Goal: Task Accomplishment & Management: Complete application form

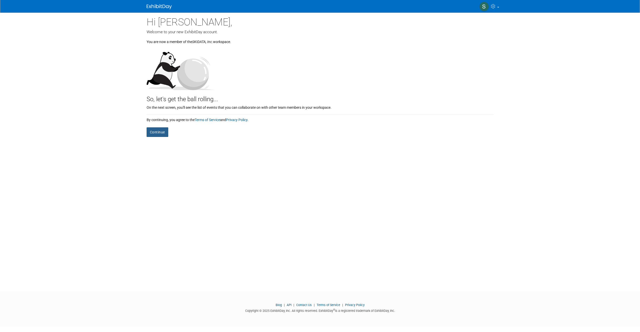
click at [160, 134] on button "Continue" at bounding box center [158, 132] width 22 height 10
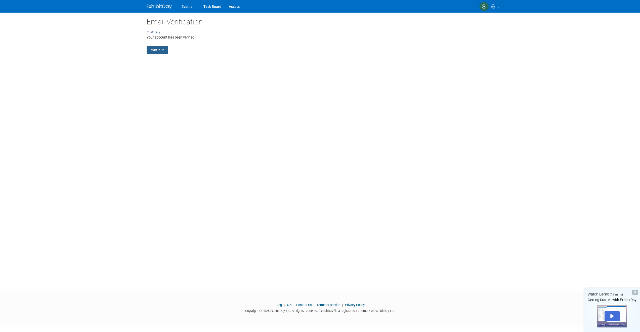
click at [167, 53] on link "Continue" at bounding box center [157, 50] width 21 height 8
